Goal: Task Accomplishment & Management: Manage account settings

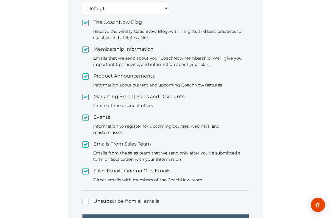
scroll to position [169, 0]
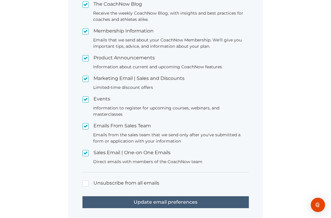
click at [226, 196] on input "Update email preferences" at bounding box center [166, 202] width 167 height 12
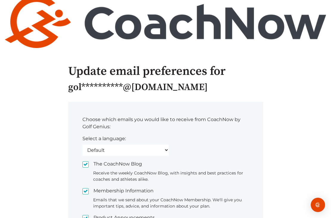
scroll to position [0, 0]
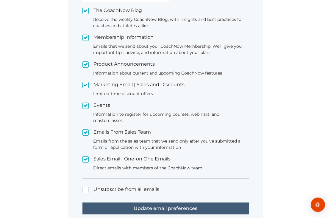
scroll to position [169, 0]
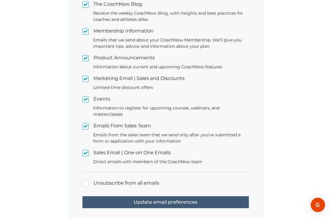
click at [195, 196] on input "Update email preferences" at bounding box center [166, 202] width 167 height 12
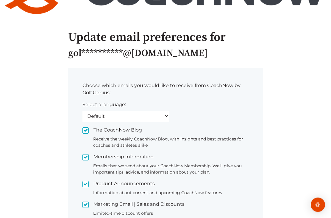
scroll to position [0, 0]
